Goal: Information Seeking & Learning: Learn about a topic

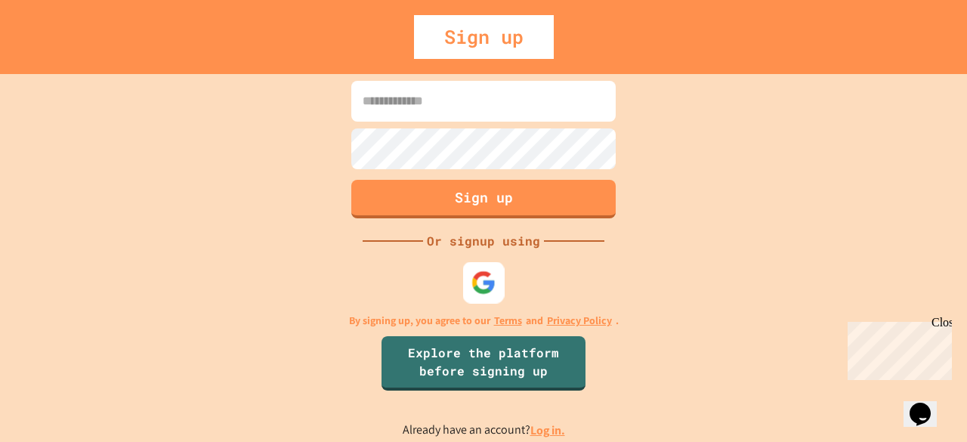
click at [481, 279] on img at bounding box center [484, 282] width 25 height 25
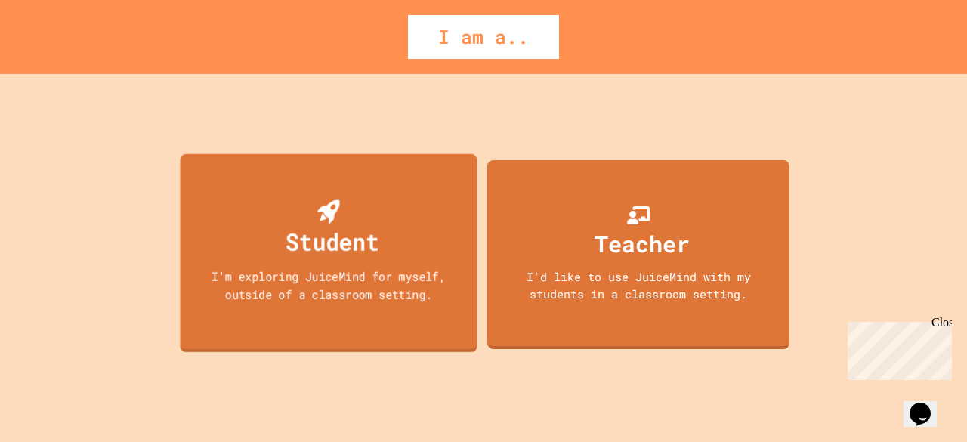
click at [405, 273] on div "I'm exploring JuiceMind for myself, outside of a classroom setting." at bounding box center [329, 285] width 268 height 36
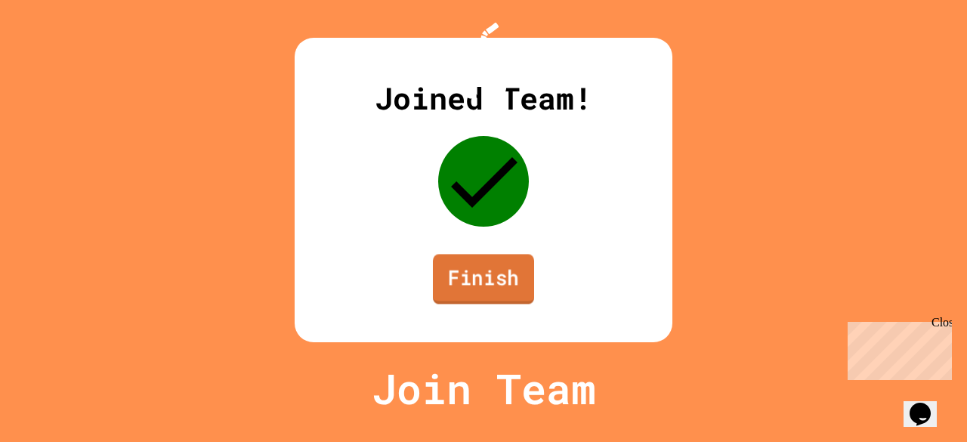
click at [507, 301] on link "Finish" at bounding box center [483, 279] width 101 height 50
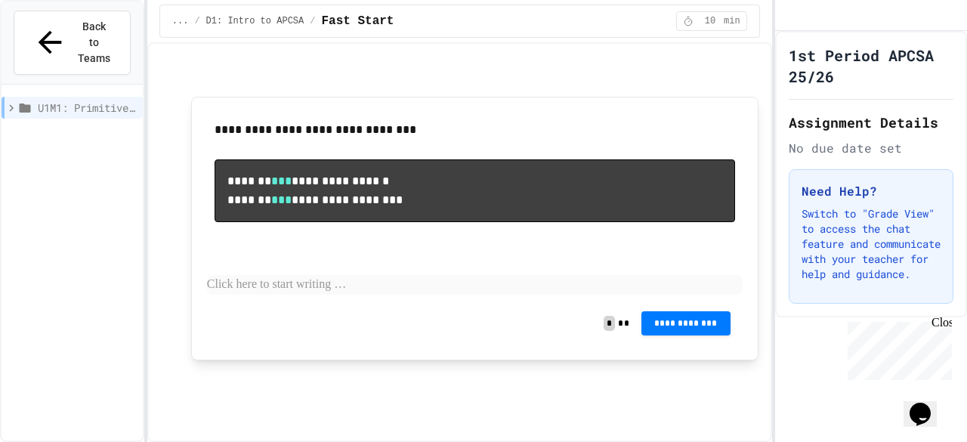
click at [14, 101] on icon at bounding box center [12, 108] width 14 height 14
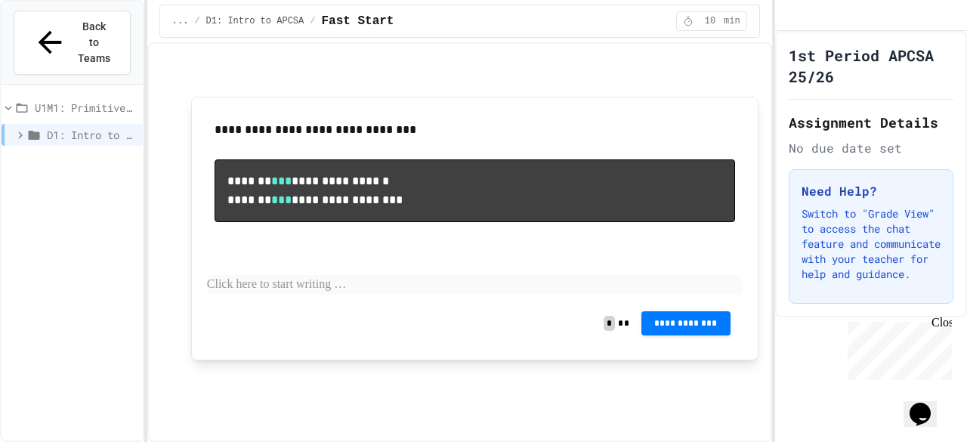
click at [20, 128] on icon at bounding box center [21, 135] width 14 height 14
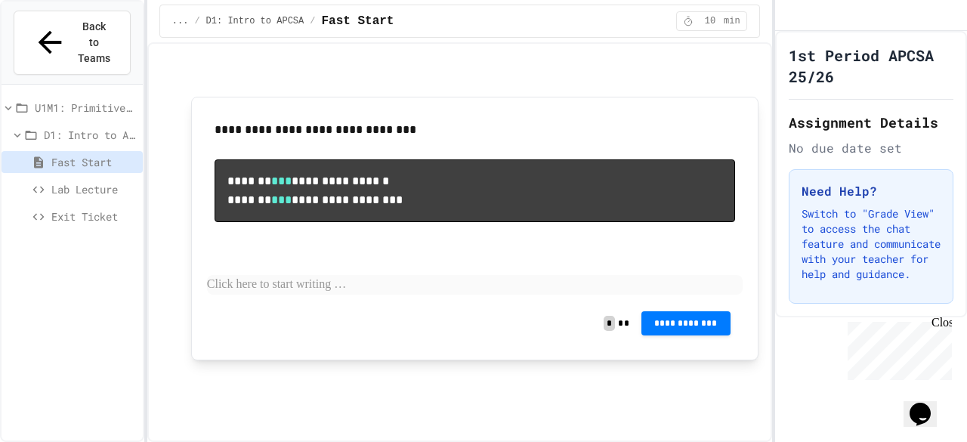
click at [83, 181] on span "Lab Lecture" at bounding box center [93, 189] width 85 height 16
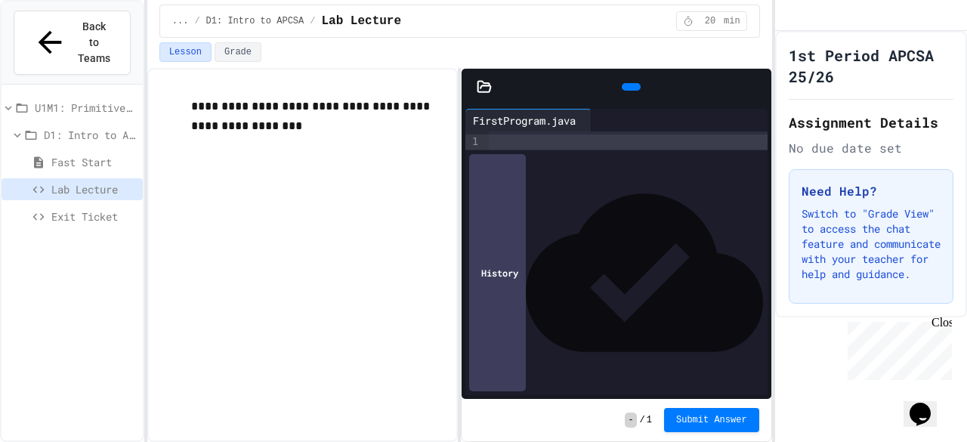
click at [82, 209] on span "Exit Ticket" at bounding box center [93, 217] width 85 height 16
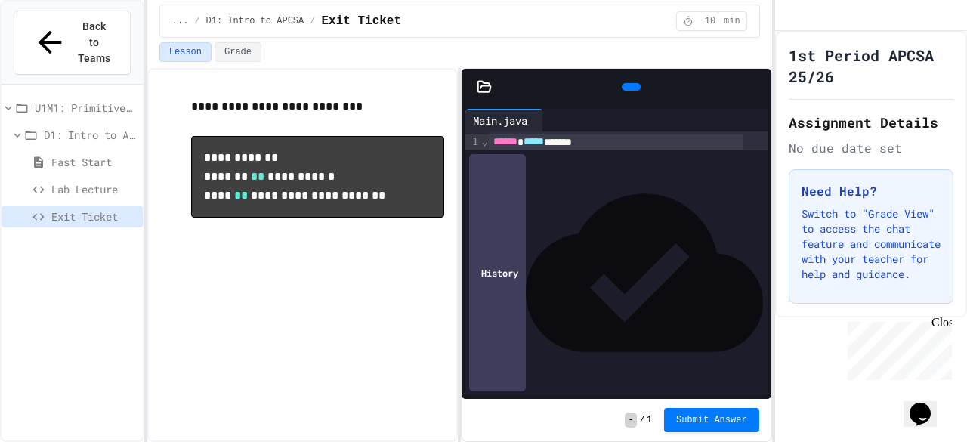
click at [82, 181] on span "Lab Lecture" at bounding box center [93, 189] width 85 height 16
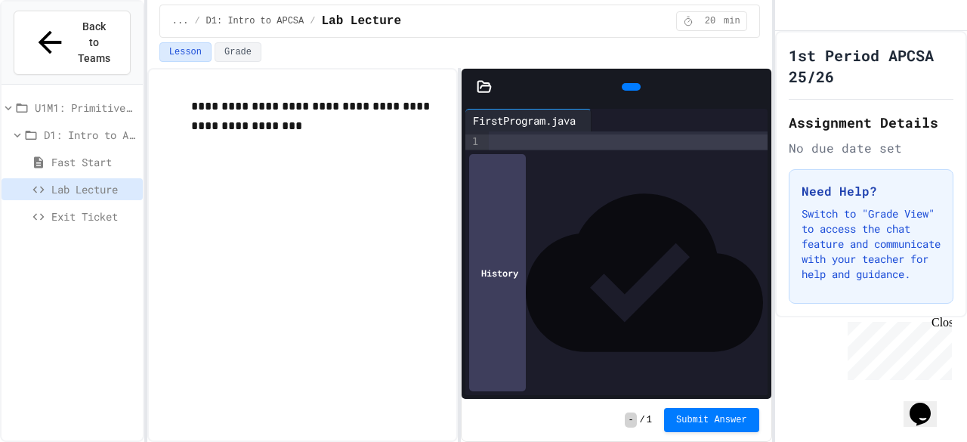
click at [85, 154] on span "Fast Start" at bounding box center [93, 162] width 85 height 16
